Goal: Check status: Check status

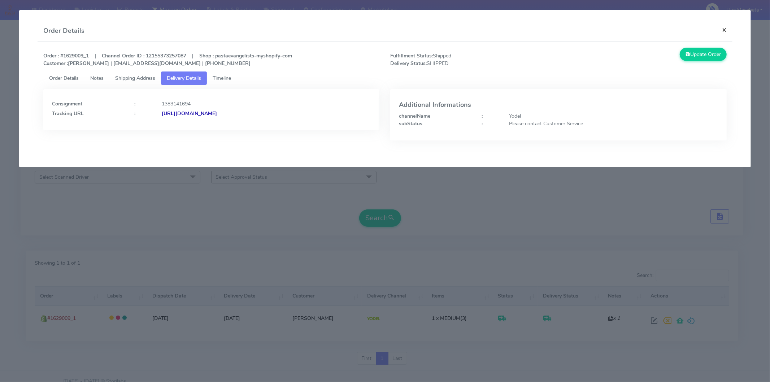
click at [726, 27] on button "×" at bounding box center [724, 29] width 16 height 19
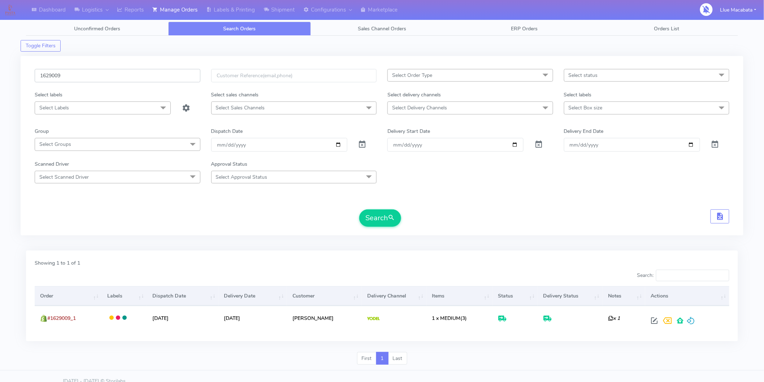
click at [76, 72] on input "1629009" at bounding box center [118, 75] width 166 height 13
paste input "8934A"
type input "1628934A"
click at [389, 223] on button "Search" at bounding box center [380, 217] width 42 height 17
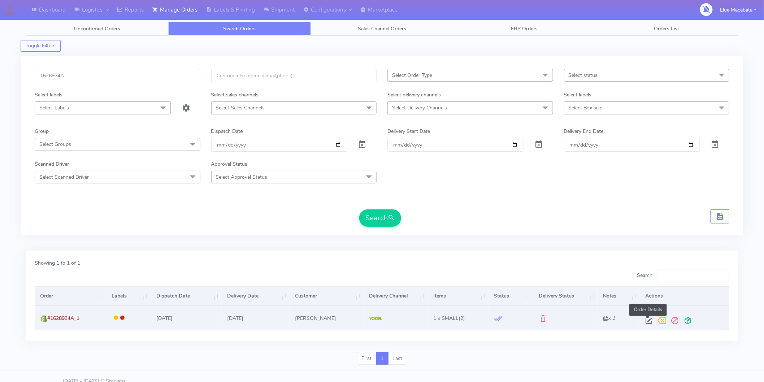
click at [651, 321] on span at bounding box center [648, 322] width 13 height 7
select select "5"
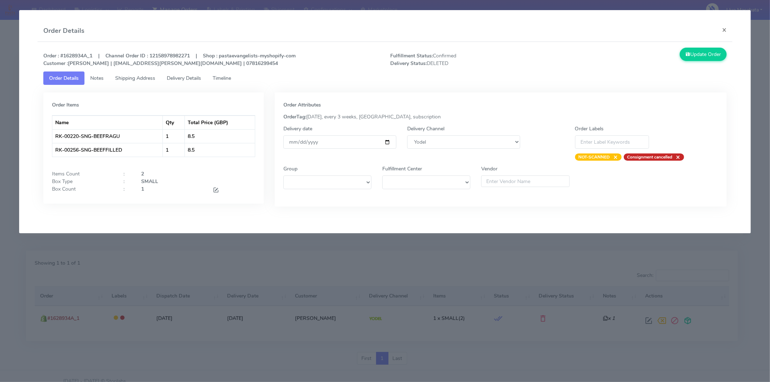
click at [236, 77] on link "Timeline" at bounding box center [222, 77] width 30 height 13
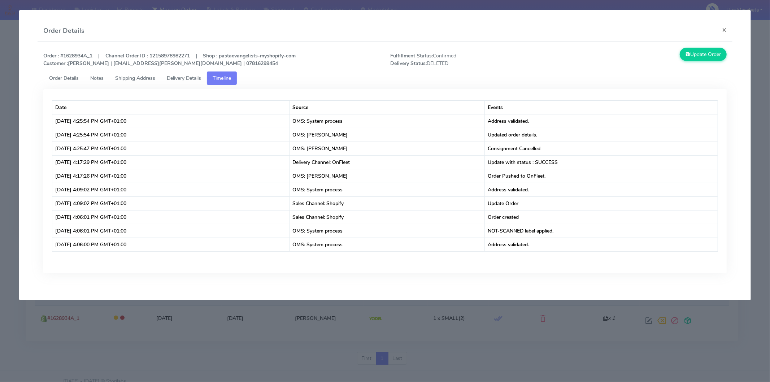
click at [199, 76] on span "Delivery Details" at bounding box center [184, 78] width 34 height 7
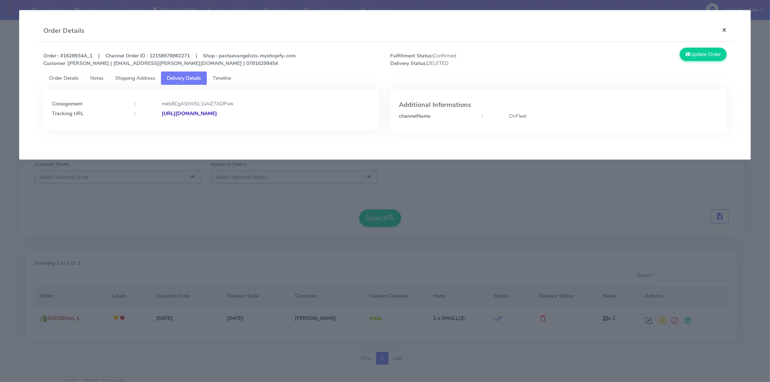
click at [724, 23] on button "×" at bounding box center [724, 29] width 16 height 19
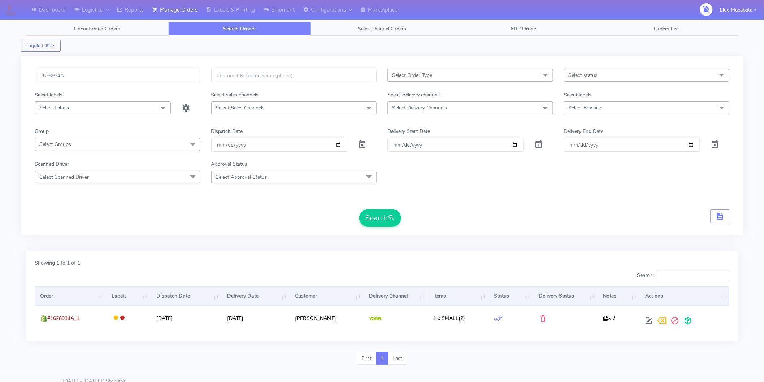
click at [69, 83] on div "1628934A" at bounding box center [117, 80] width 177 height 22
click at [70, 80] on input "1628934A" at bounding box center [118, 75] width 166 height 13
click at [71, 78] on input "1628934A" at bounding box center [118, 75] width 166 height 13
paste input "1630041"
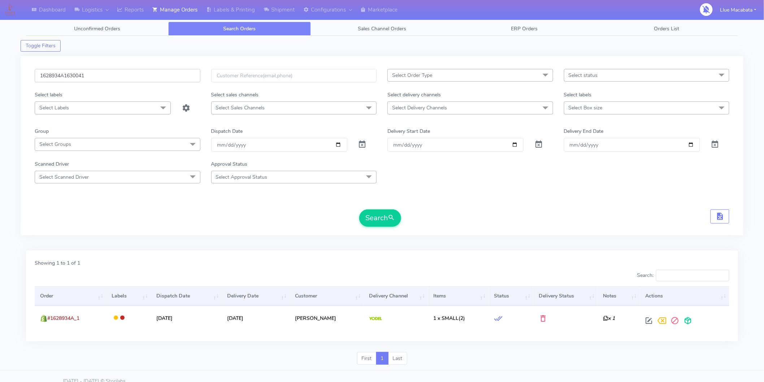
click at [77, 78] on input "1628934A1630041" at bounding box center [118, 75] width 166 height 13
click at [78, 78] on input "1628934A1630041" at bounding box center [118, 75] width 166 height 13
paste input "text"
click at [384, 224] on button "Search" at bounding box center [380, 217] width 42 height 17
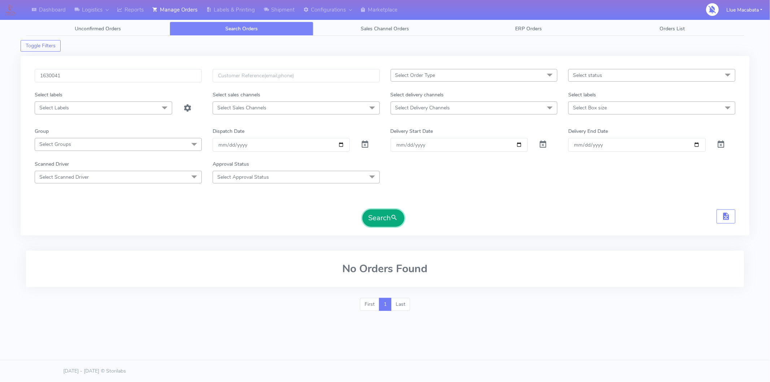
click at [379, 212] on button "Search" at bounding box center [383, 217] width 42 height 17
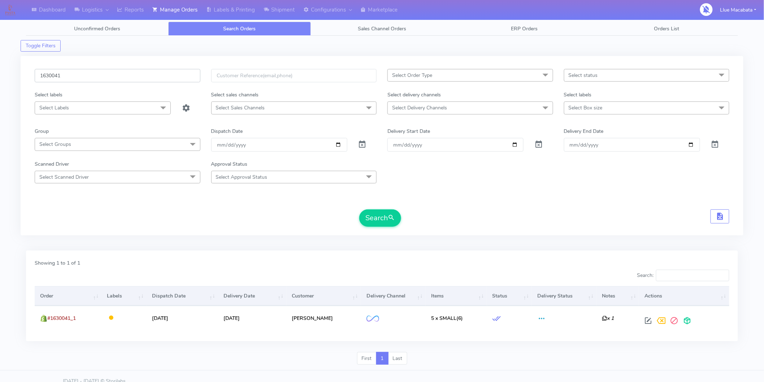
drag, startPoint x: 80, startPoint y: 75, endPoint x: 6, endPoint y: 71, distance: 74.1
click at [6, 71] on div "Dashboard Logistics [GEOGRAPHIC_DATA] Logistics Reports Manage Orders Labels & …" at bounding box center [382, 191] width 764 height 357
paste input "29415"
type input "1629415"
drag, startPoint x: 381, startPoint y: 218, endPoint x: 373, endPoint y: 219, distance: 8.0
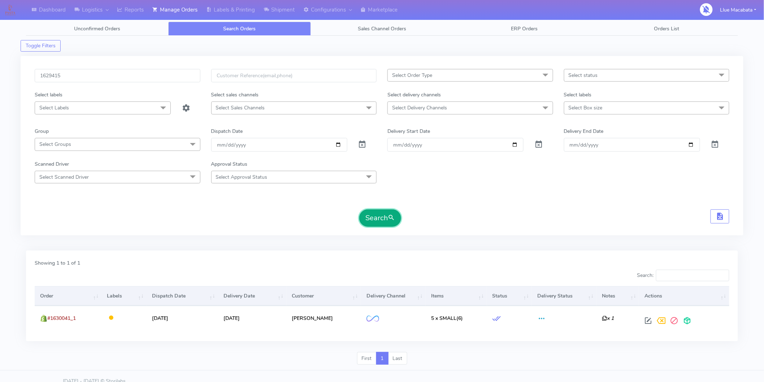
click at [381, 218] on button "Search" at bounding box center [380, 217] width 42 height 17
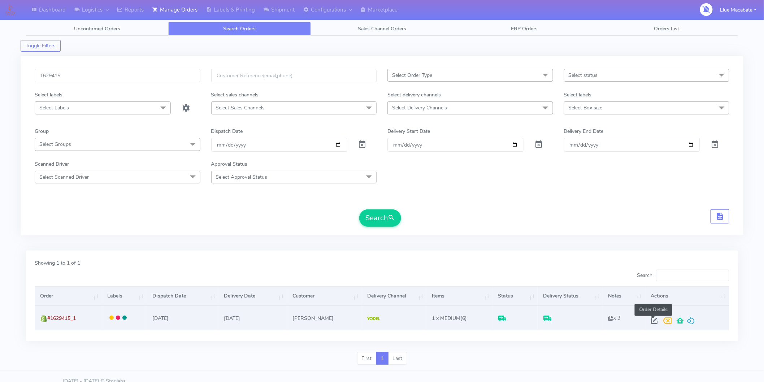
click at [651, 322] on span at bounding box center [654, 322] width 13 height 7
select select "5"
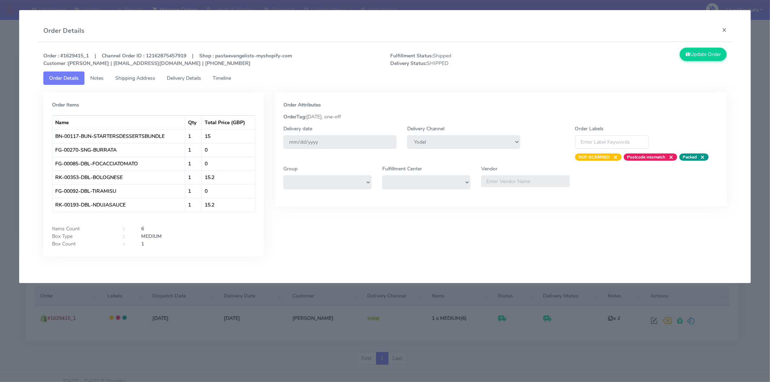
drag, startPoint x: 230, startPoint y: 77, endPoint x: 226, endPoint y: 77, distance: 4.7
click at [230, 77] on span "Timeline" at bounding box center [222, 78] width 18 height 7
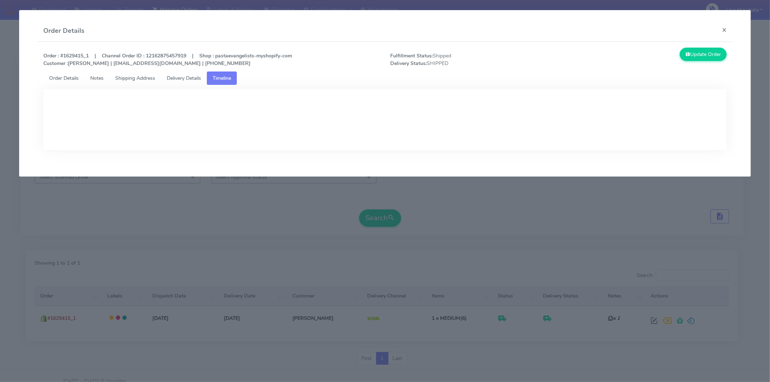
click at [195, 77] on span "Delivery Details" at bounding box center [184, 78] width 34 height 7
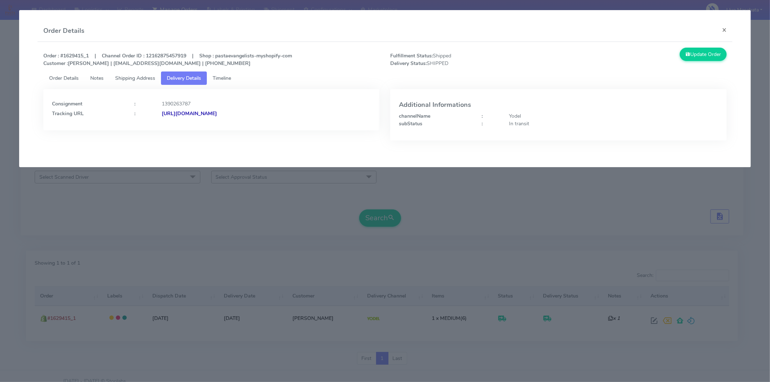
click at [217, 113] on strong "[URL][DOMAIN_NAME]" at bounding box center [189, 113] width 55 height 7
